Goal: Information Seeking & Learning: Learn about a topic

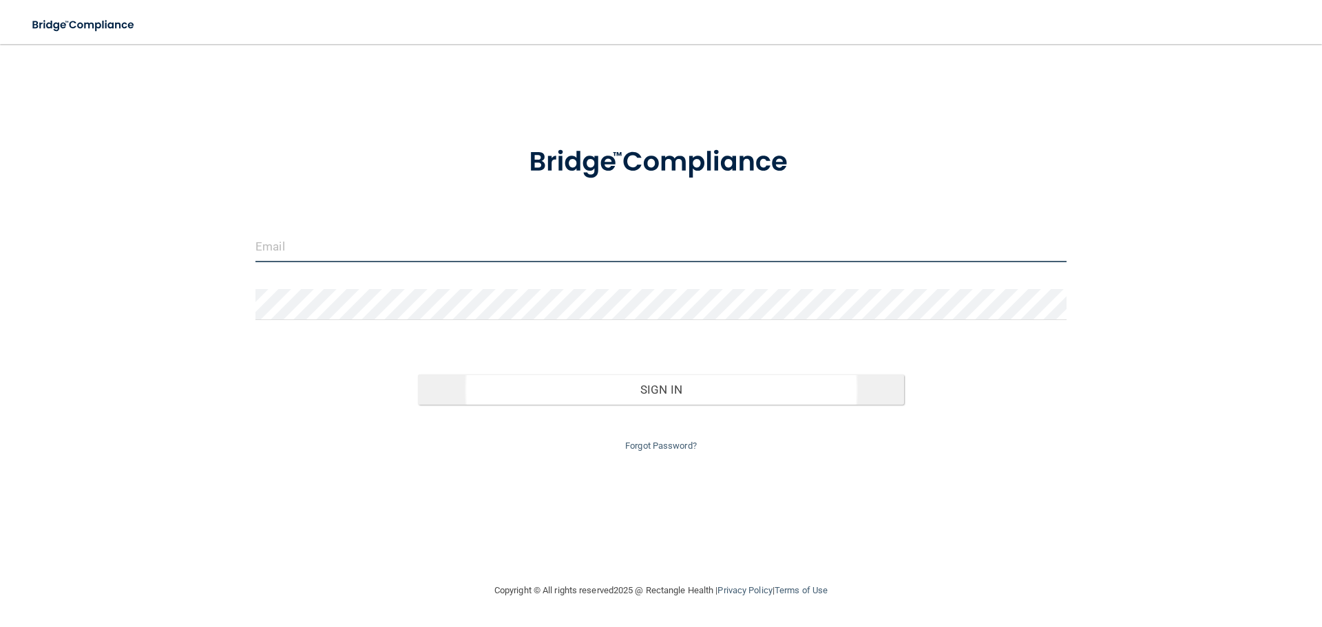
type input "[EMAIL_ADDRESS][DOMAIN_NAME]"
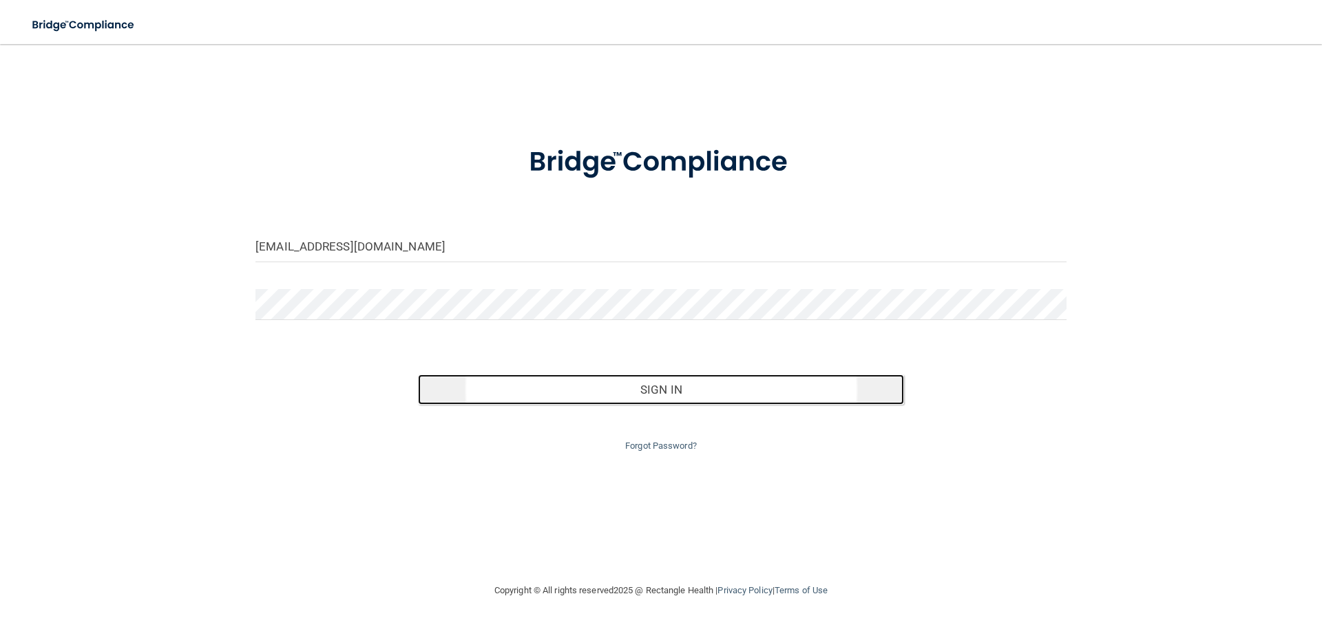
click at [683, 391] on button "Sign In" at bounding box center [661, 389] width 487 height 30
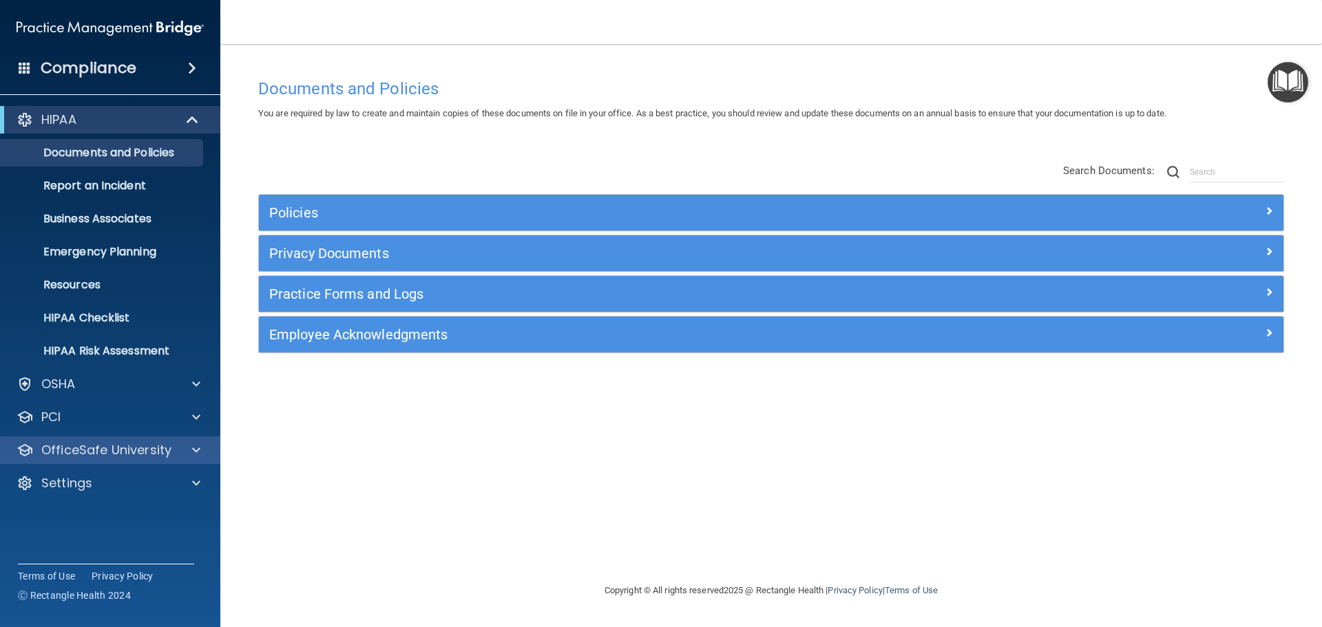
click at [160, 460] on div "OfficeSafe University" at bounding box center [110, 450] width 221 height 28
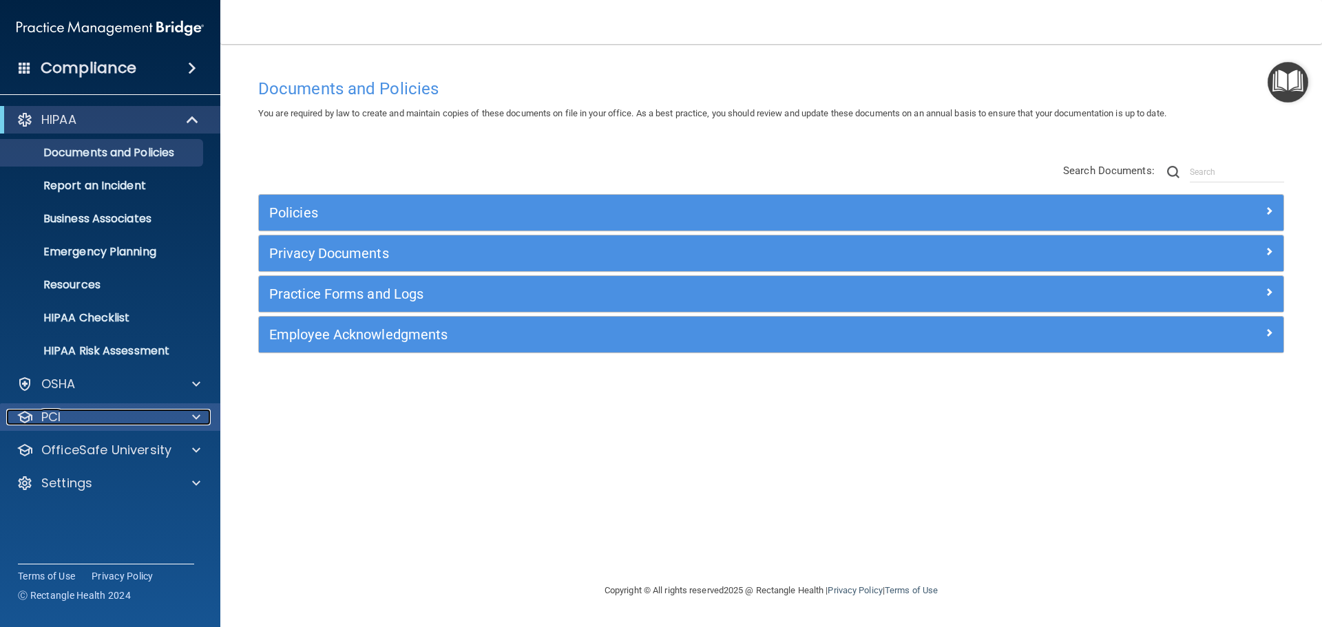
click at [62, 423] on div "PCI" at bounding box center [91, 417] width 171 height 17
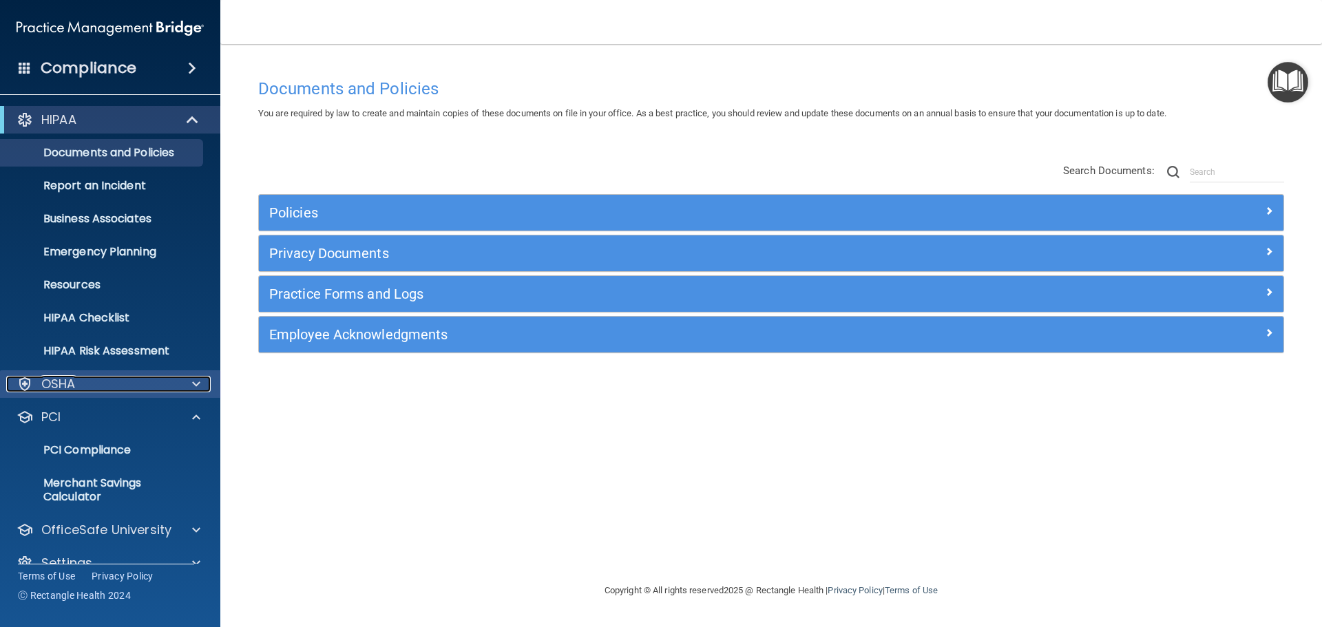
click at [59, 386] on p "OSHA" at bounding box center [58, 384] width 34 height 17
click at [50, 392] on p "OSHA" at bounding box center [58, 384] width 34 height 17
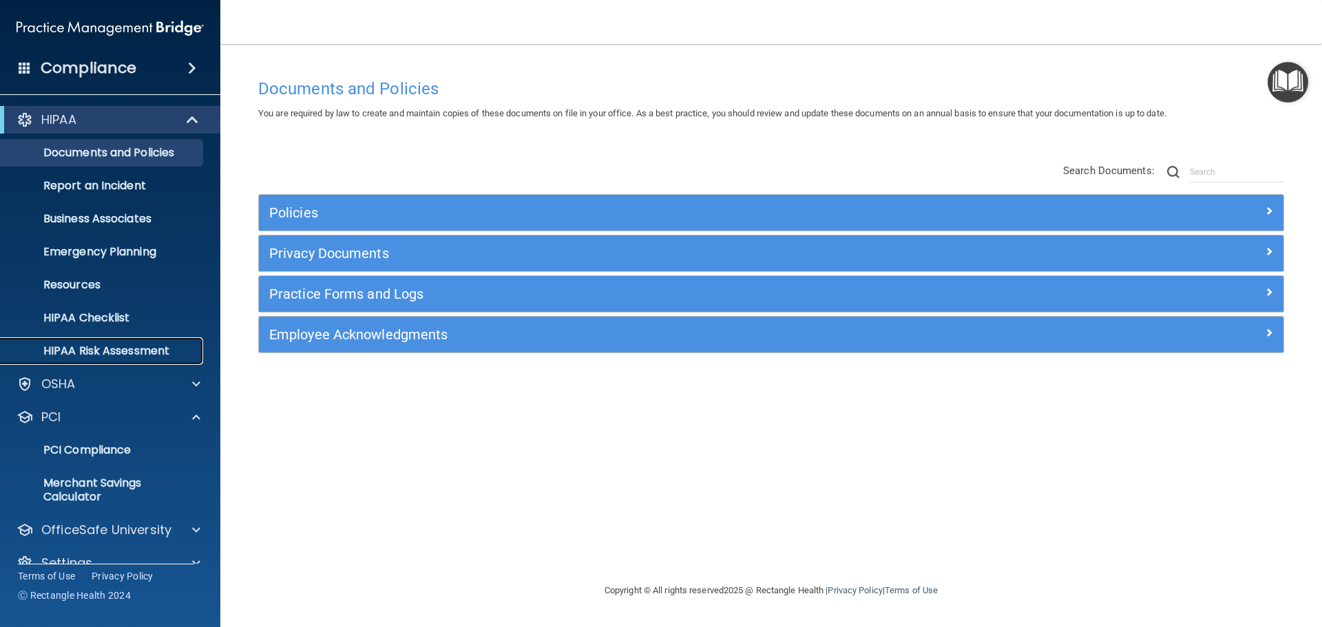
click at [65, 350] on p "HIPAA Risk Assessment" at bounding box center [103, 351] width 188 height 14
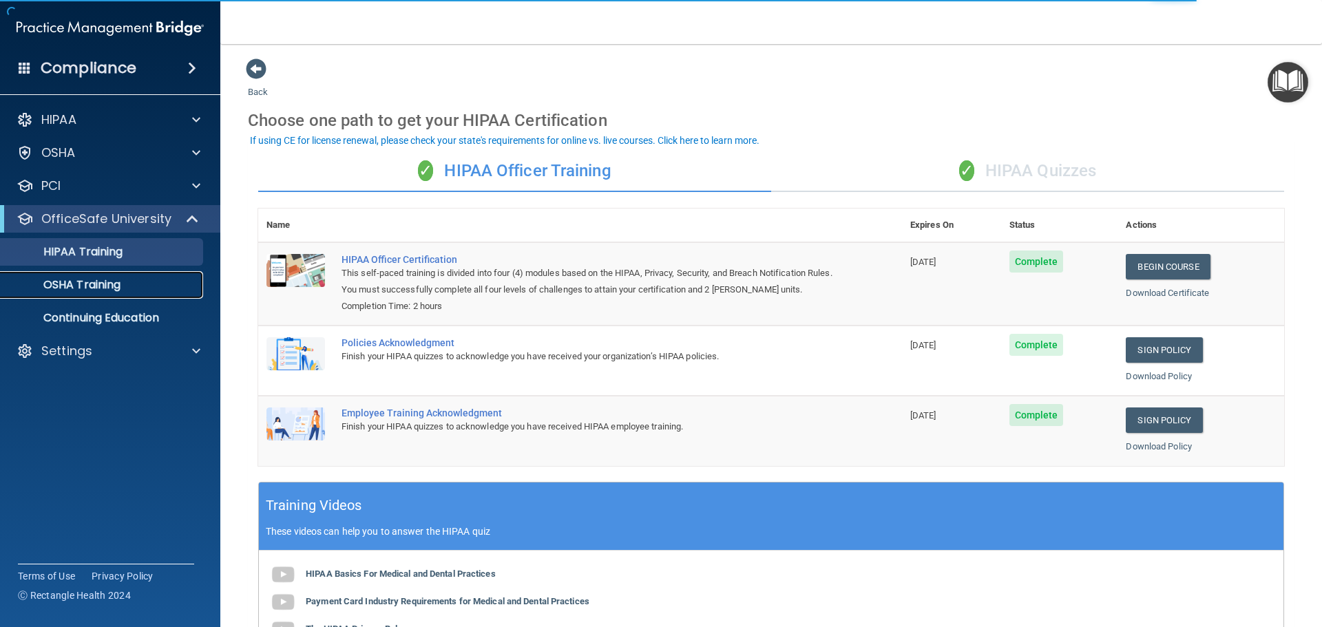
click at [103, 288] on p "OSHA Training" at bounding box center [65, 285] width 112 height 14
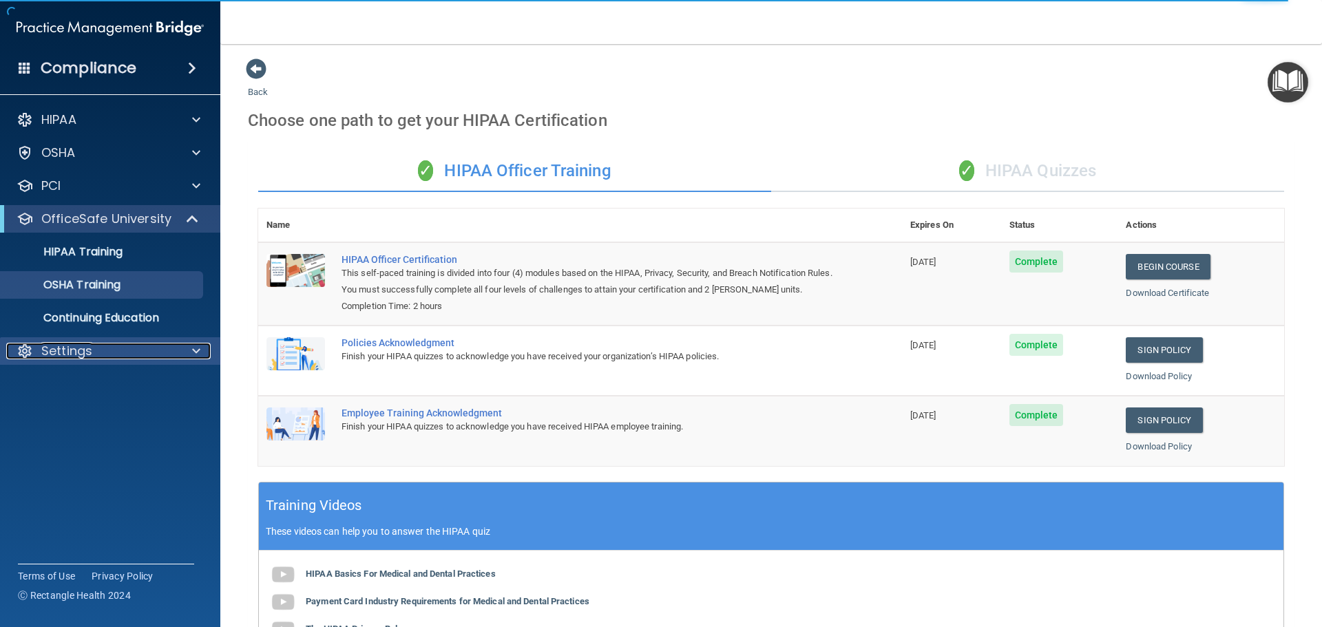
click at [78, 348] on p "Settings" at bounding box center [66, 351] width 51 height 17
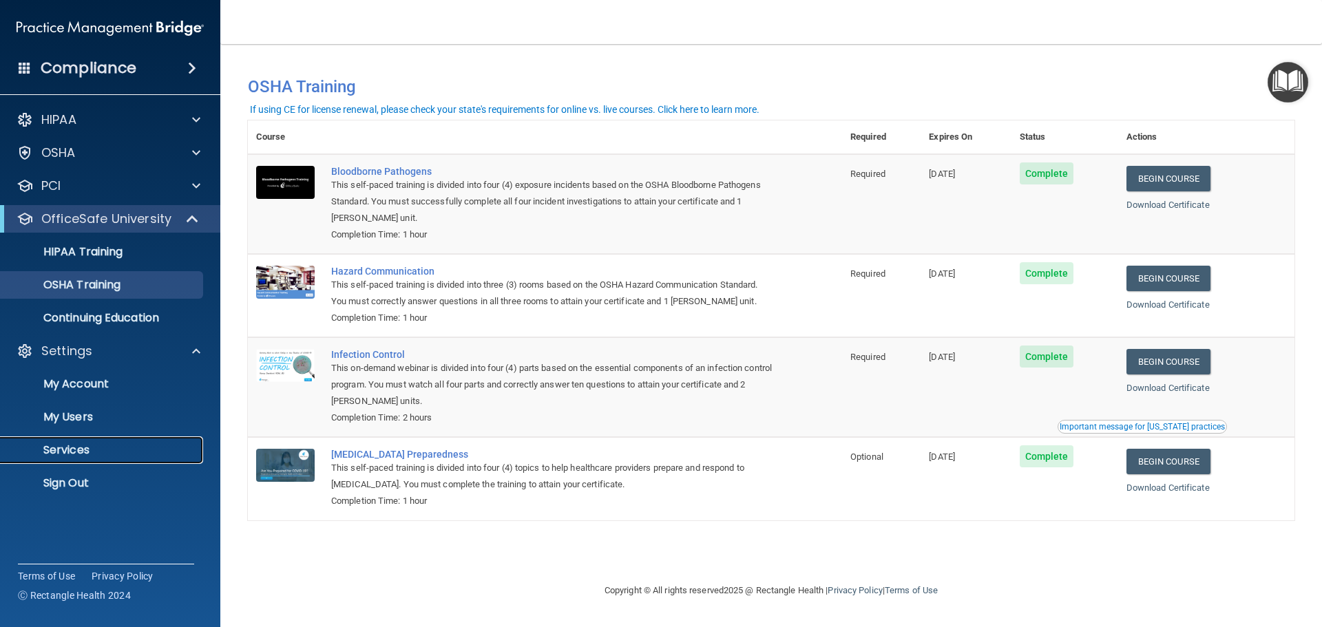
click at [78, 446] on p "Services" at bounding box center [103, 450] width 188 height 14
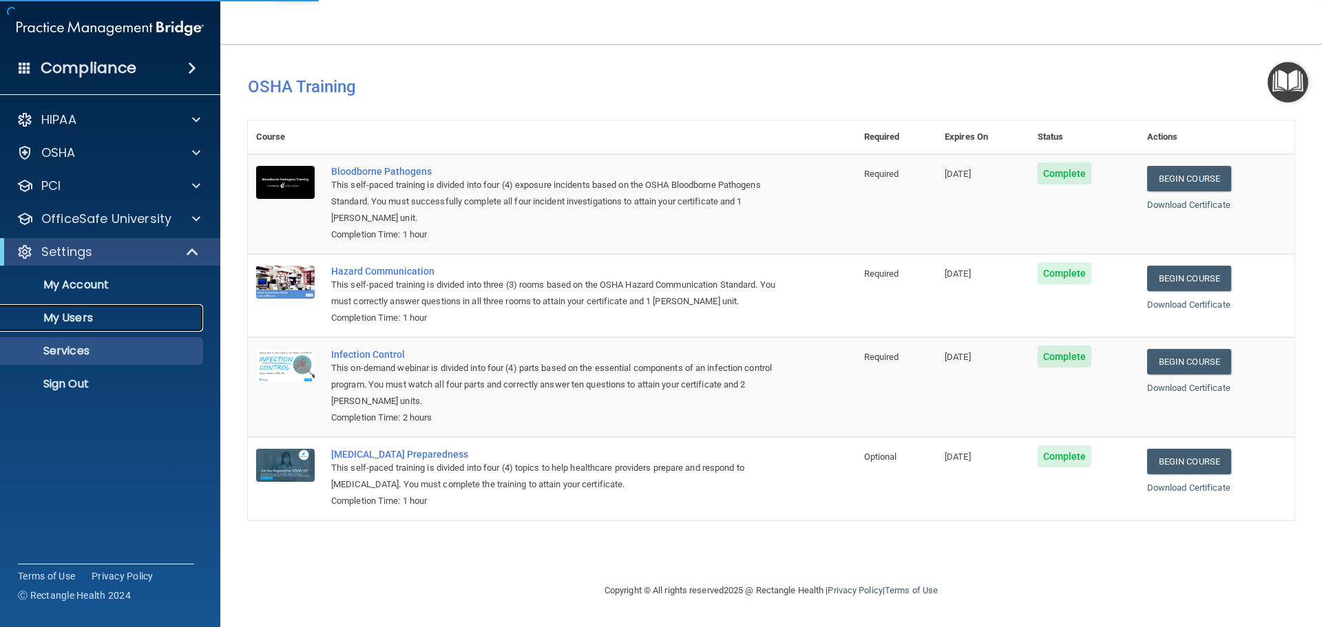
click at [80, 319] on p "My Users" at bounding box center [103, 318] width 188 height 14
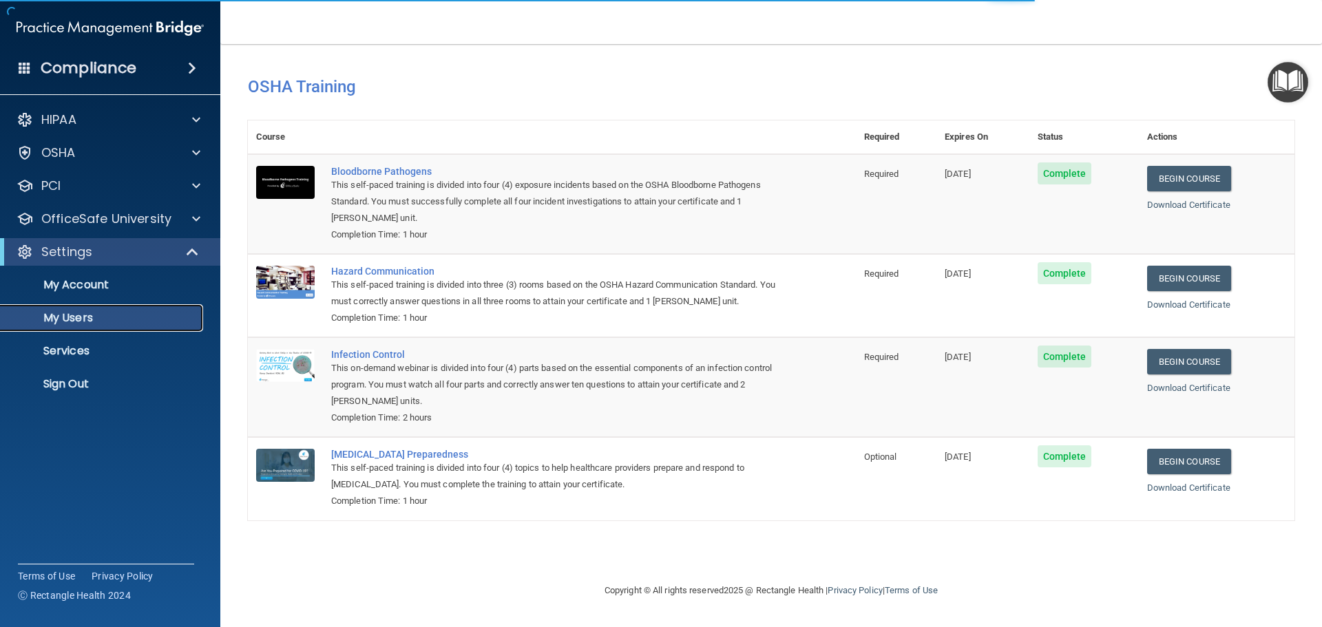
click at [80, 319] on p "My Users" at bounding box center [103, 318] width 188 height 14
select select "20"
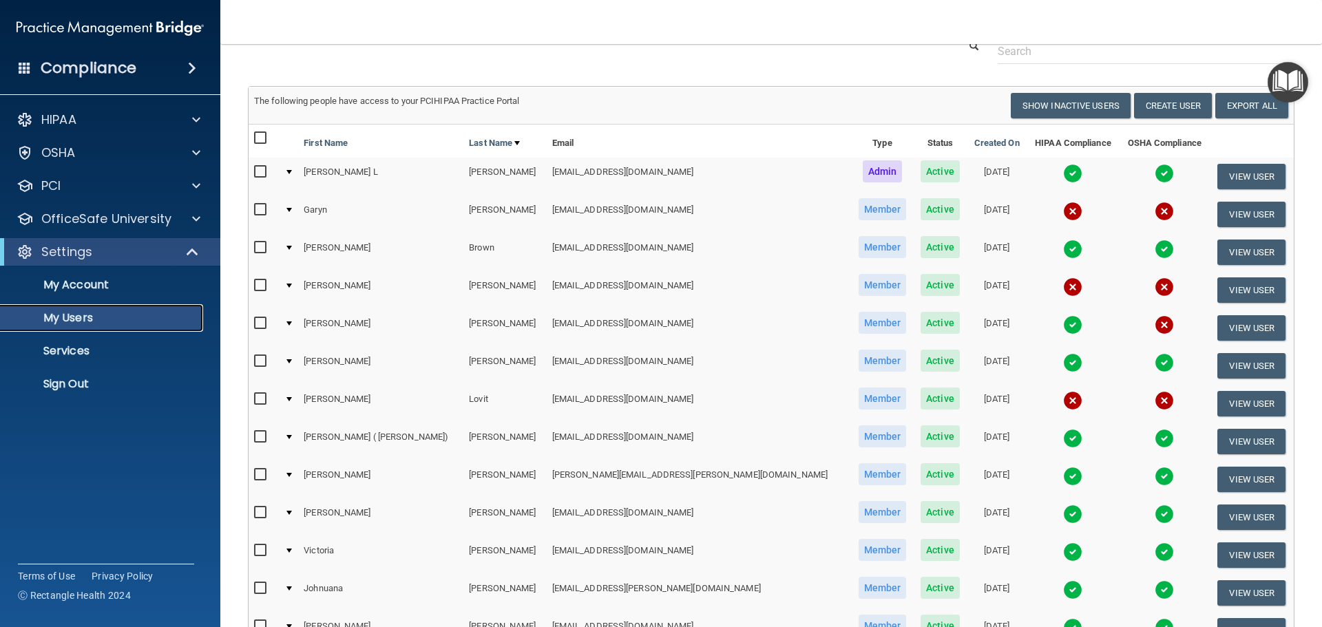
scroll to position [85, 0]
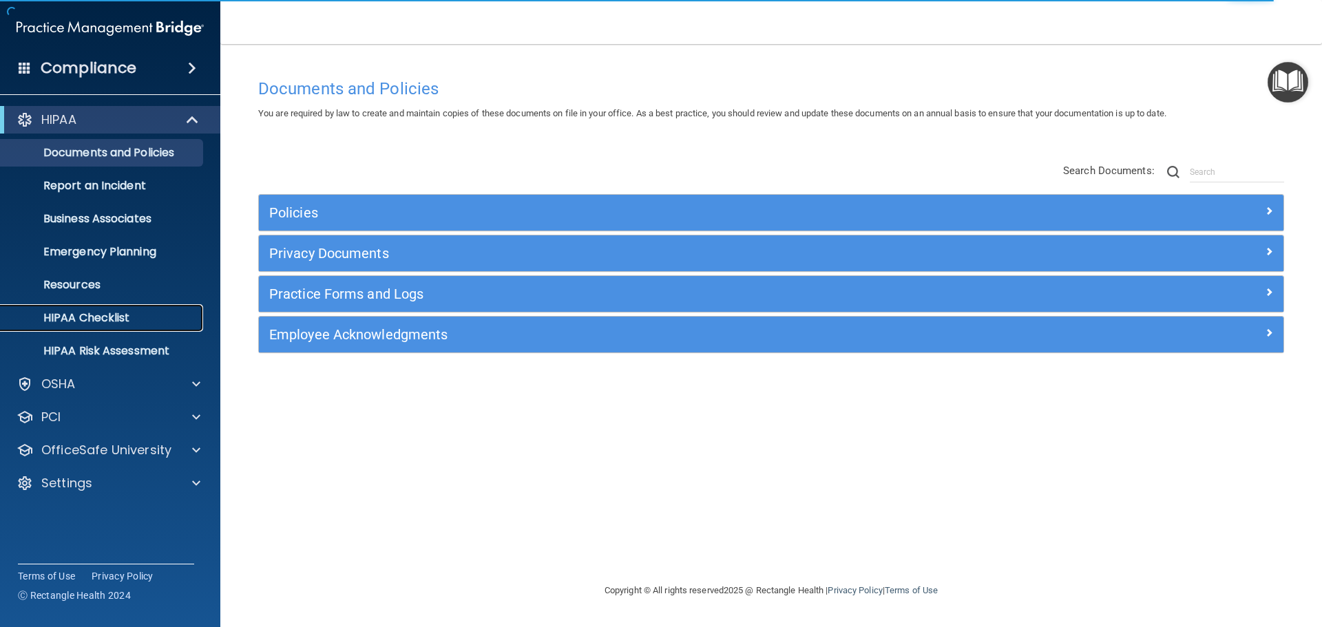
click at [83, 311] on p "HIPAA Checklist" at bounding box center [103, 318] width 188 height 14
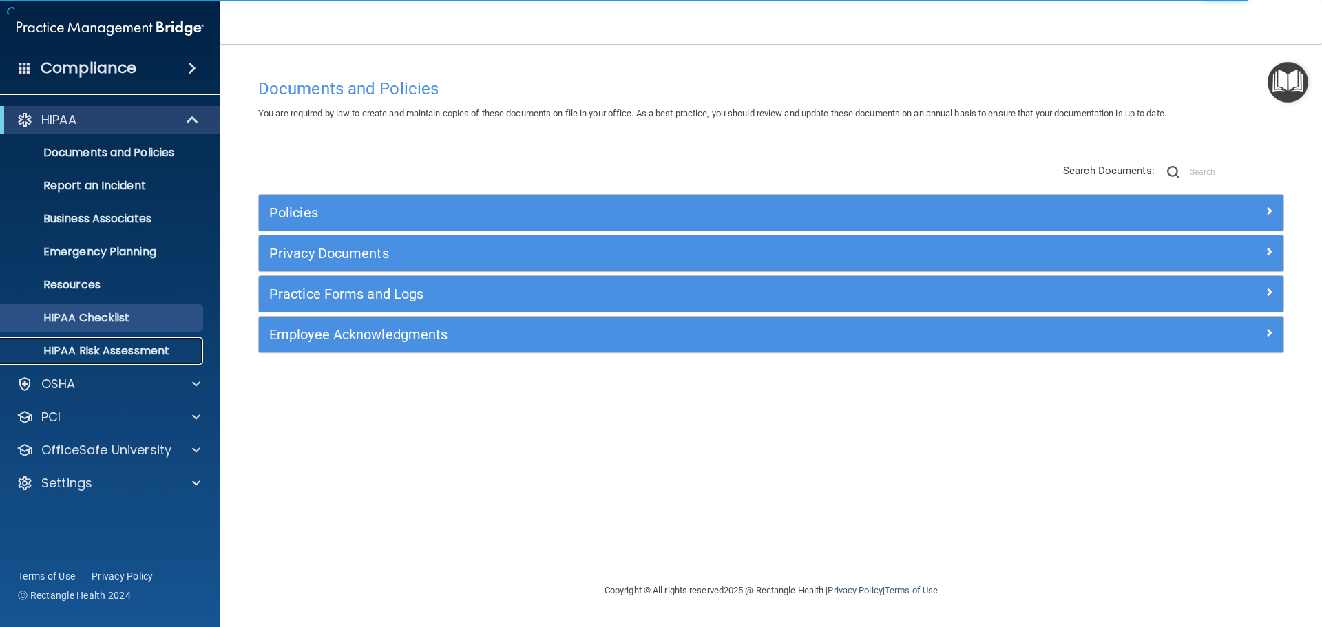
click at [98, 350] on p "HIPAA Risk Assessment" at bounding box center [103, 351] width 188 height 14
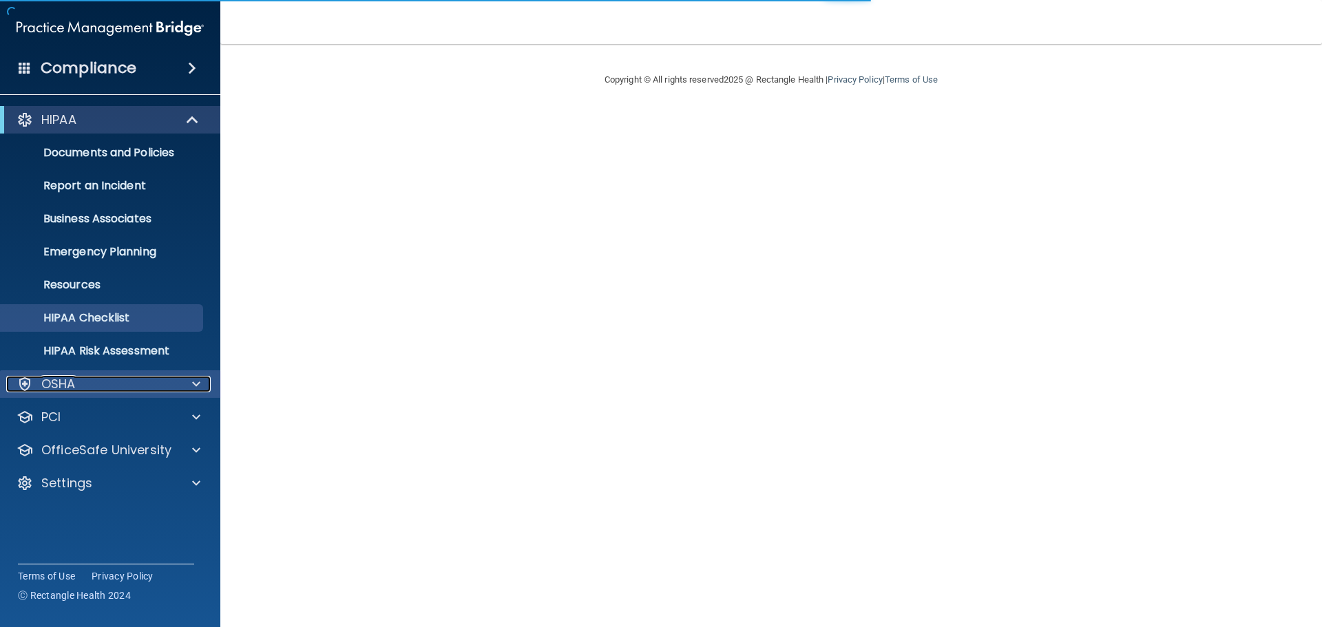
click at [108, 388] on div "OSHA" at bounding box center [91, 384] width 171 height 17
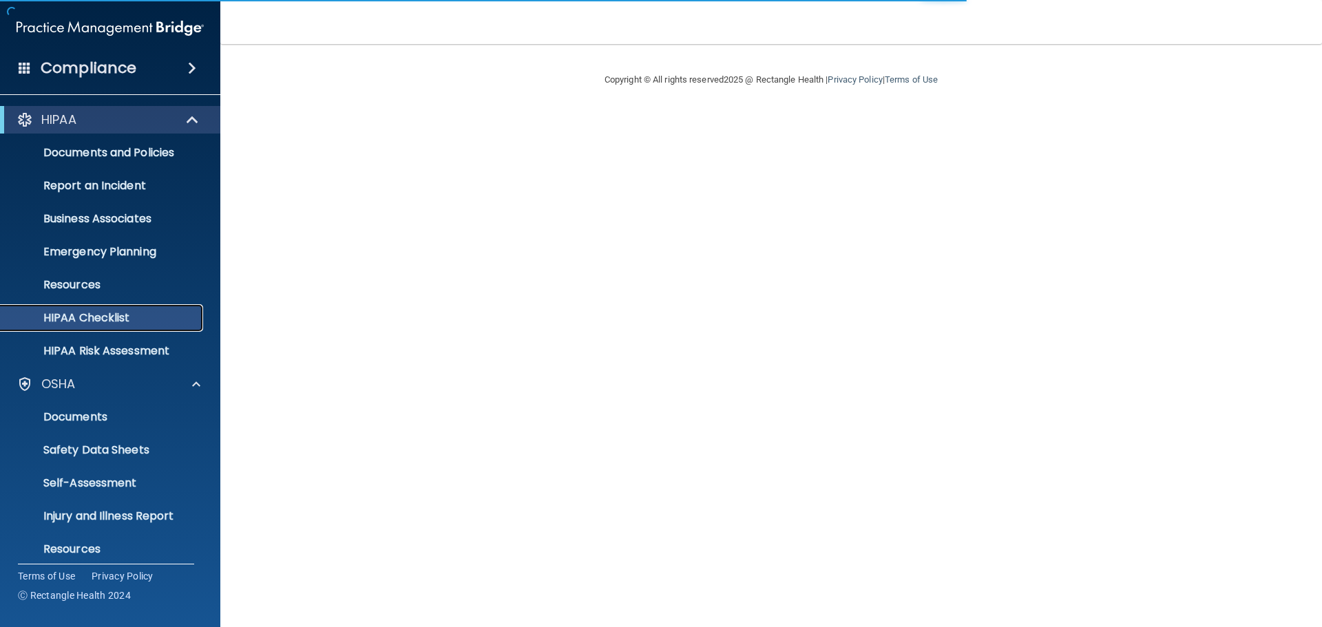
click at [104, 315] on p "HIPAA Checklist" at bounding box center [103, 318] width 188 height 14
click at [163, 327] on link "HIPAA Checklist" at bounding box center [94, 318] width 217 height 28
drag, startPoint x: 100, startPoint y: 367, endPoint x: 92, endPoint y: 370, distance: 9.4
click at [100, 368] on div "HIPAA Documents and Policies Report an Incident Business Associates Emergency P…" at bounding box center [110, 386] width 221 height 573
click at [83, 374] on div "OSHA" at bounding box center [110, 384] width 221 height 28
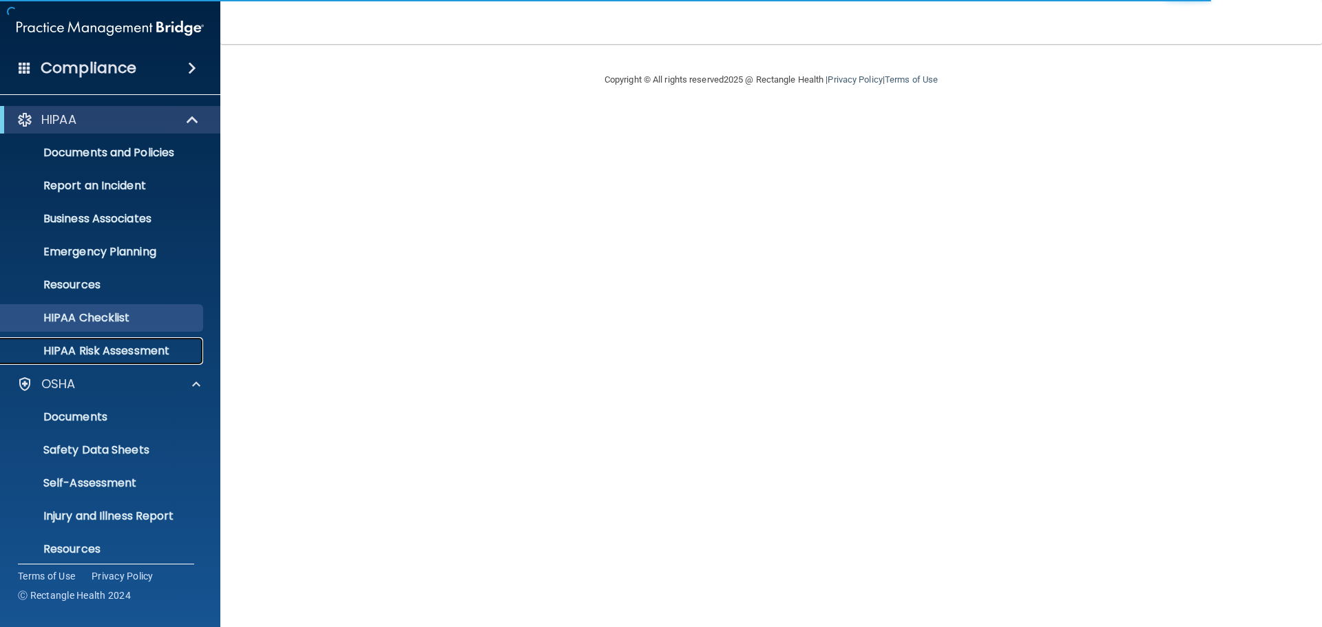
click at [108, 359] on link "HIPAA Risk Assessment" at bounding box center [94, 351] width 217 height 28
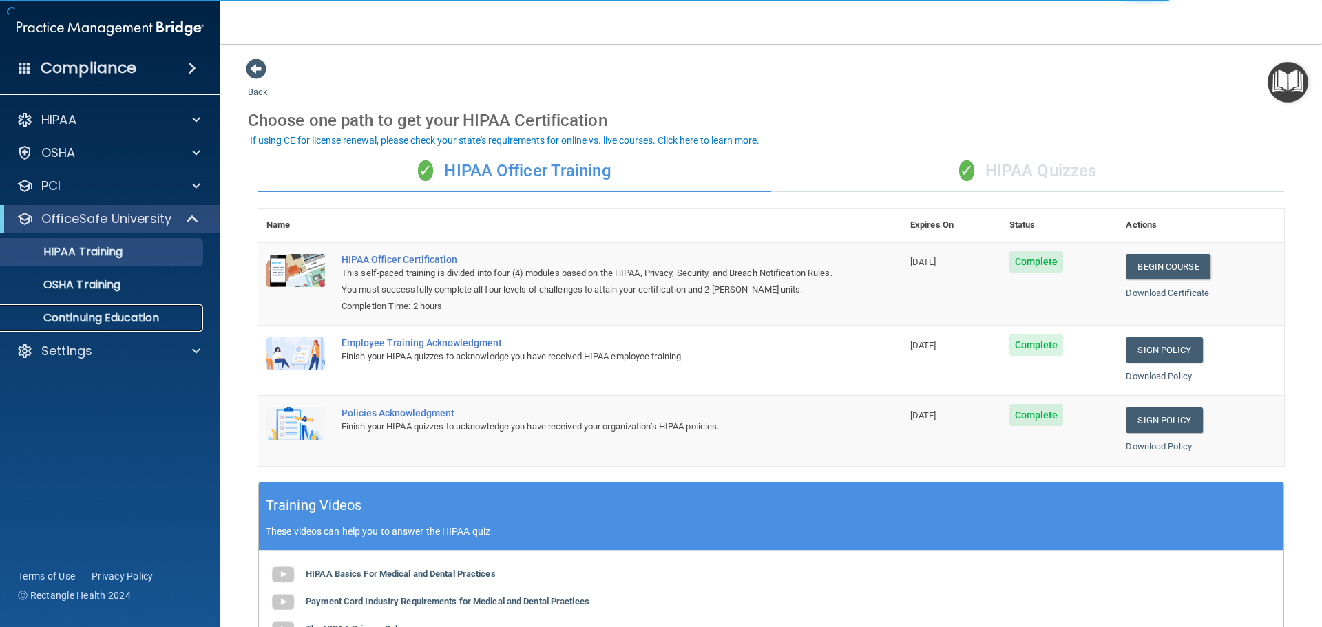
click at [118, 322] on p "Continuing Education" at bounding box center [103, 318] width 188 height 14
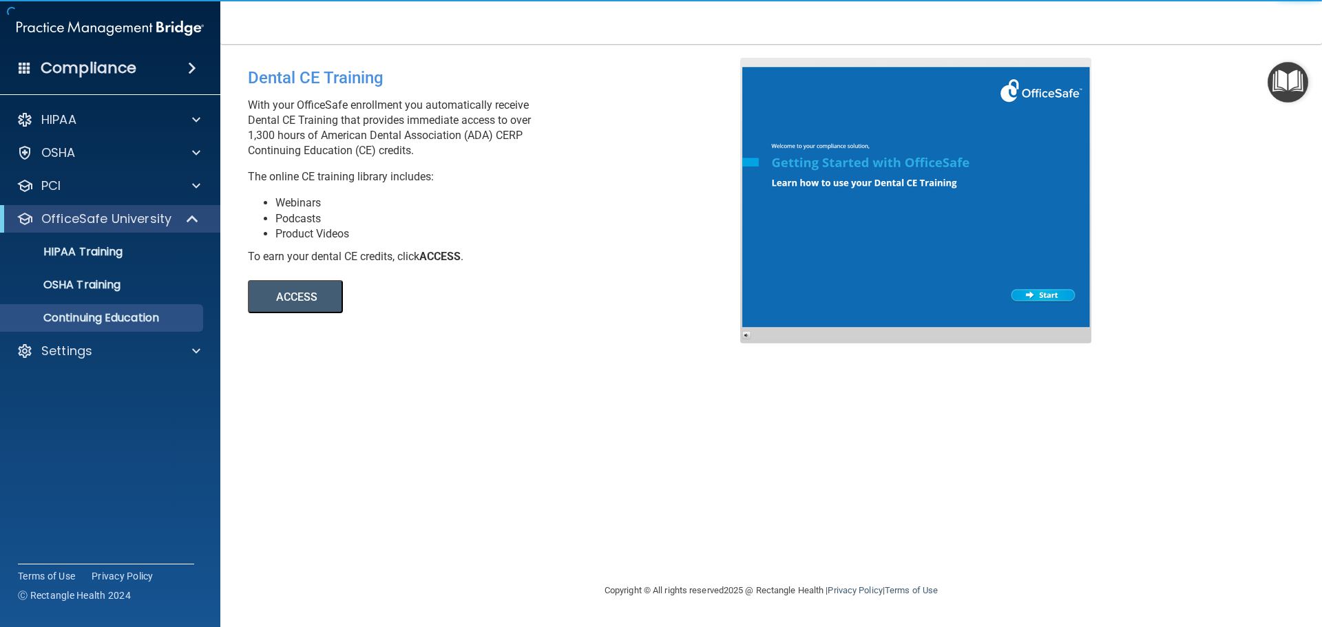
click at [293, 292] on button "ACCESS" at bounding box center [295, 296] width 95 height 33
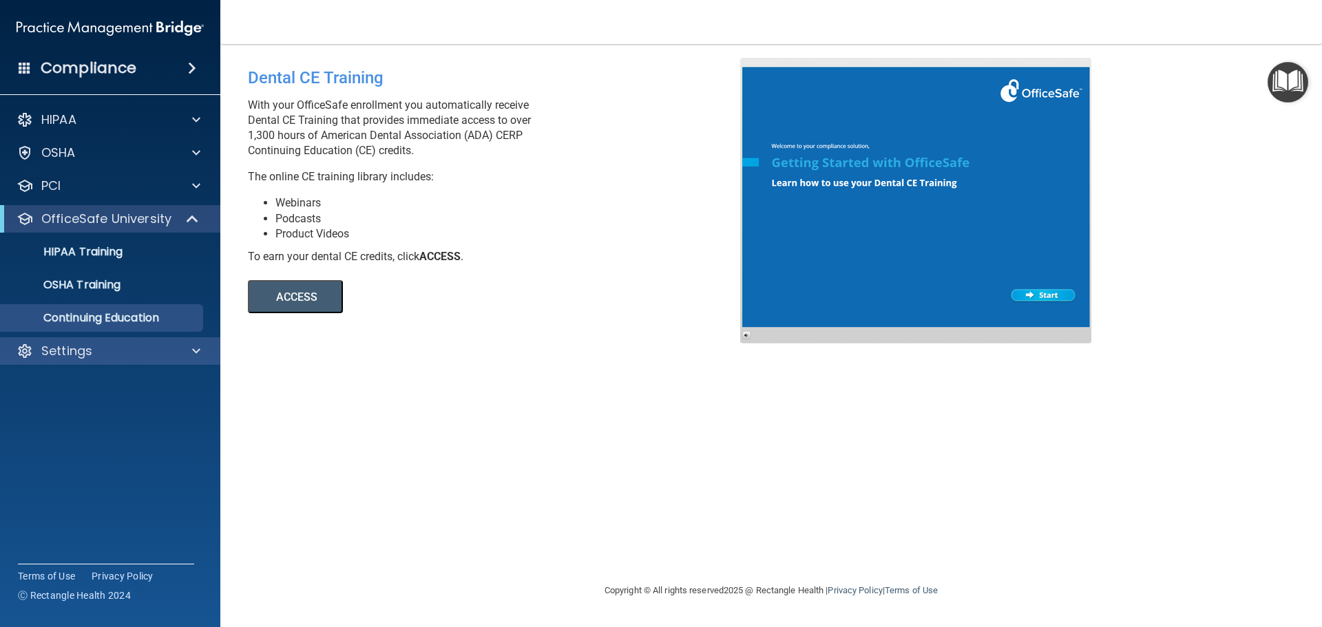
click at [60, 341] on div "Settings" at bounding box center [110, 351] width 221 height 28
click at [73, 348] on p "Settings" at bounding box center [66, 351] width 51 height 17
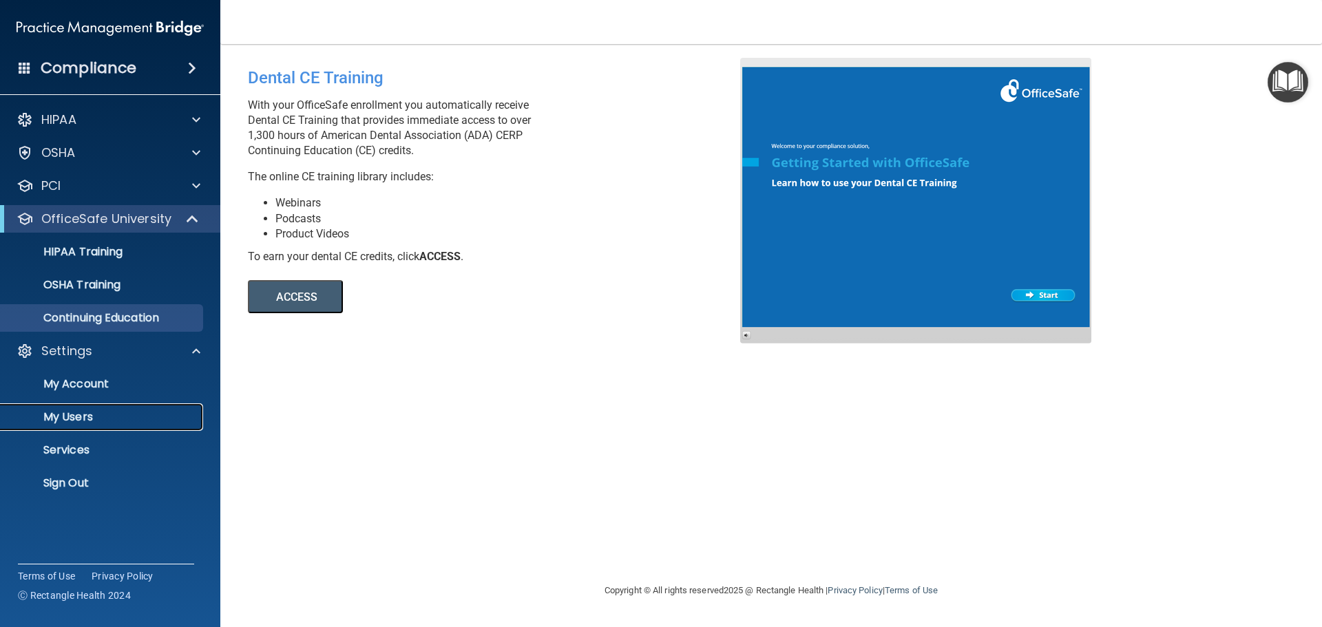
click at [72, 416] on p "My Users" at bounding box center [103, 417] width 188 height 14
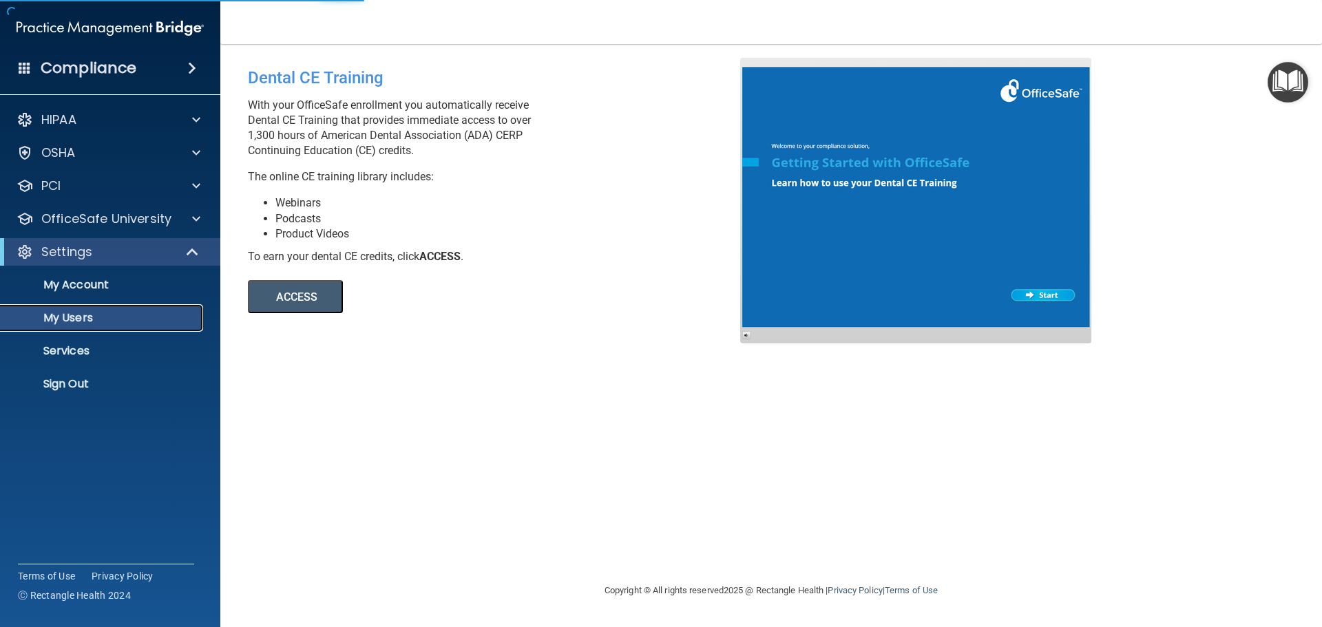
click at [77, 317] on p "My Users" at bounding box center [103, 318] width 188 height 14
select select "20"
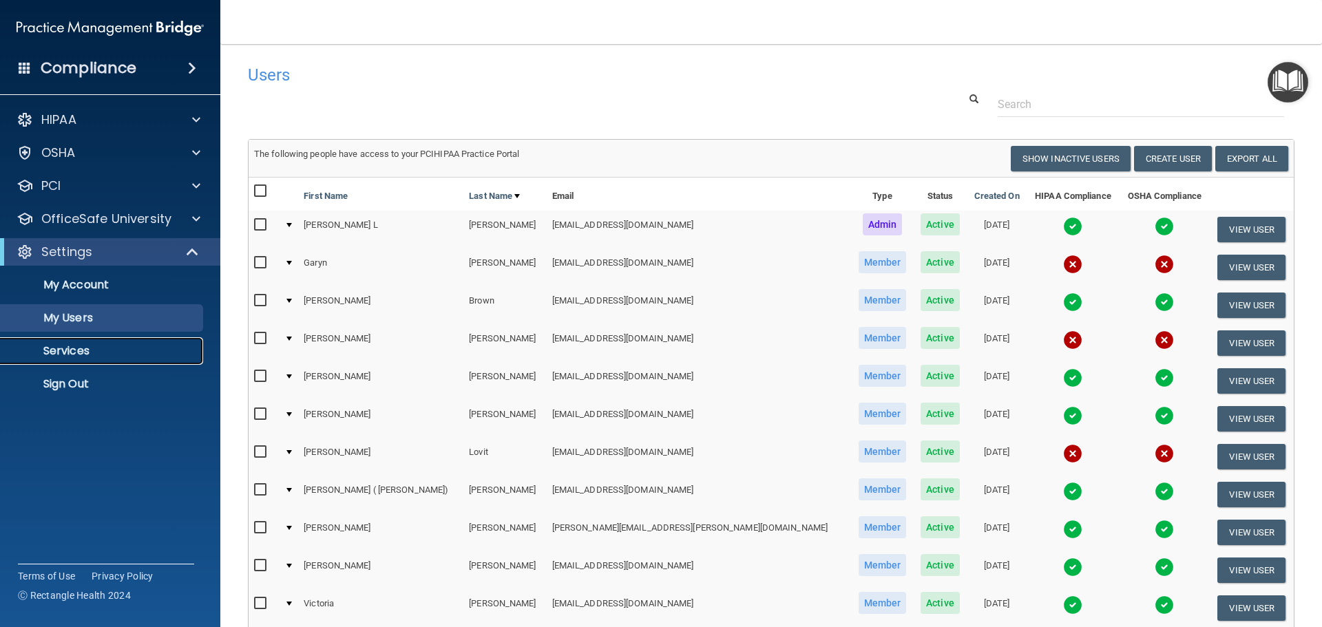
click at [74, 344] on p "Services" at bounding box center [103, 351] width 188 height 14
